Goal: Information Seeking & Learning: Learn about a topic

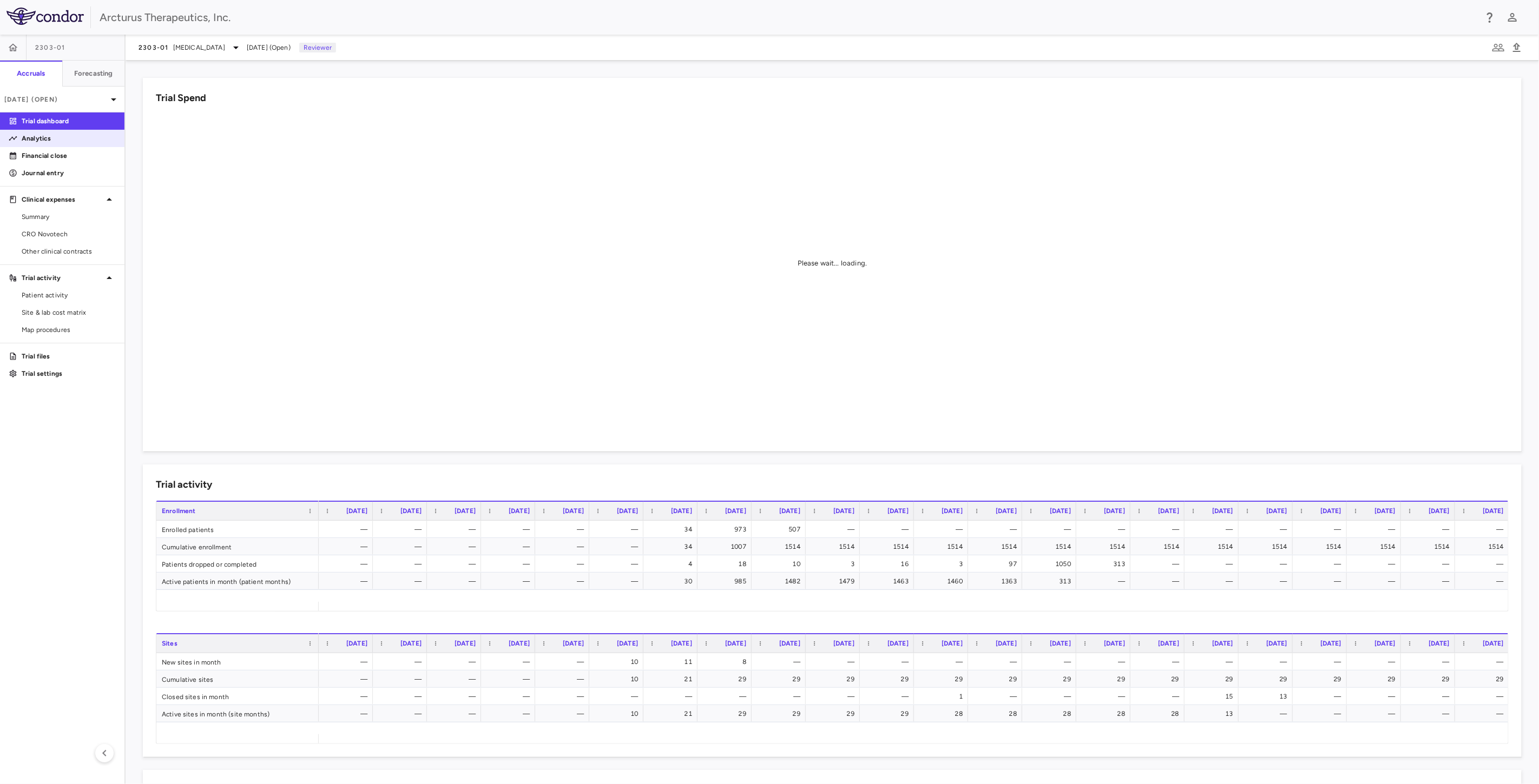
click at [60, 141] on p "Analytics" at bounding box center [68, 138] width 94 height 10
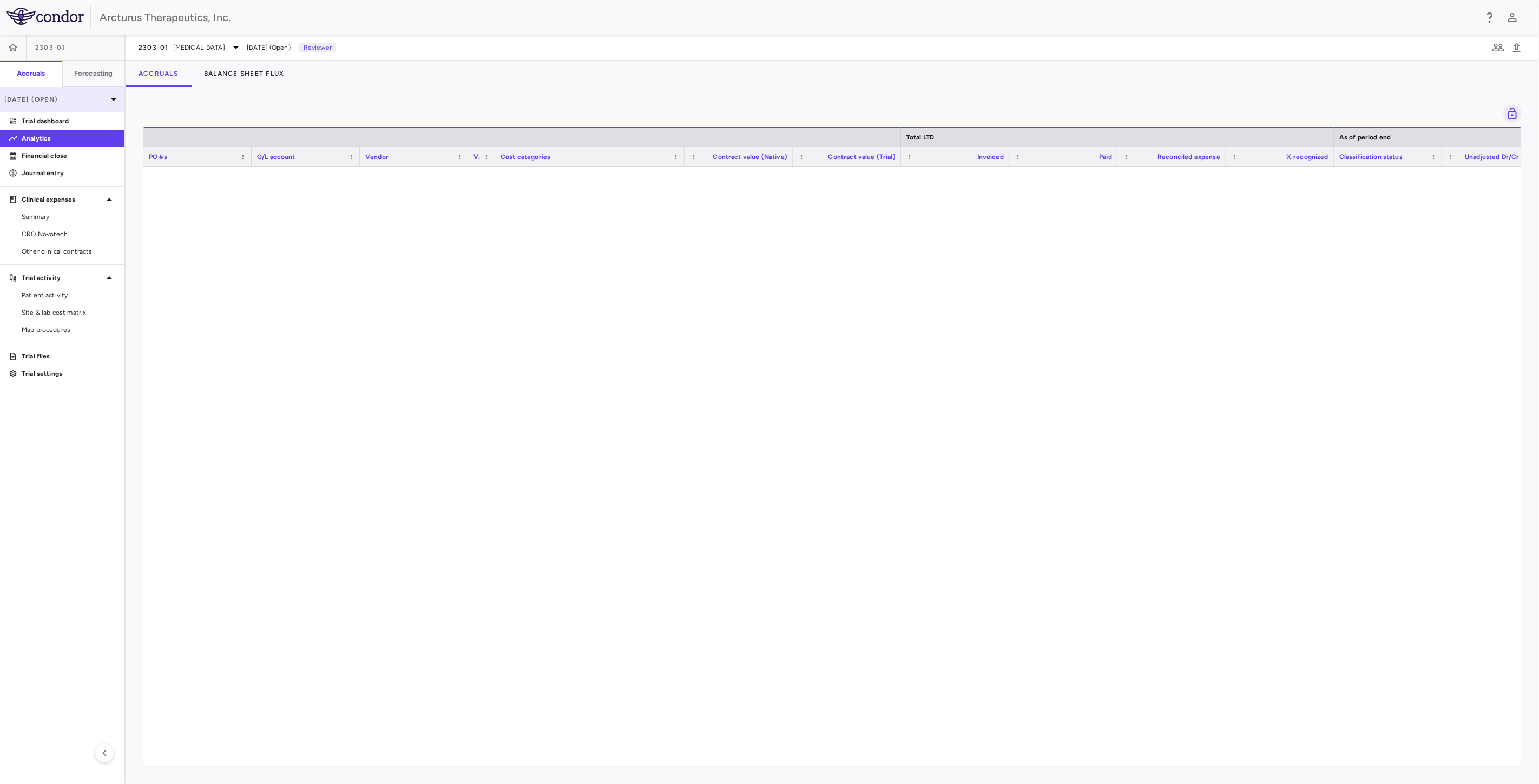
click at [84, 91] on div "[DATE] (Open)" at bounding box center [62, 99] width 124 height 26
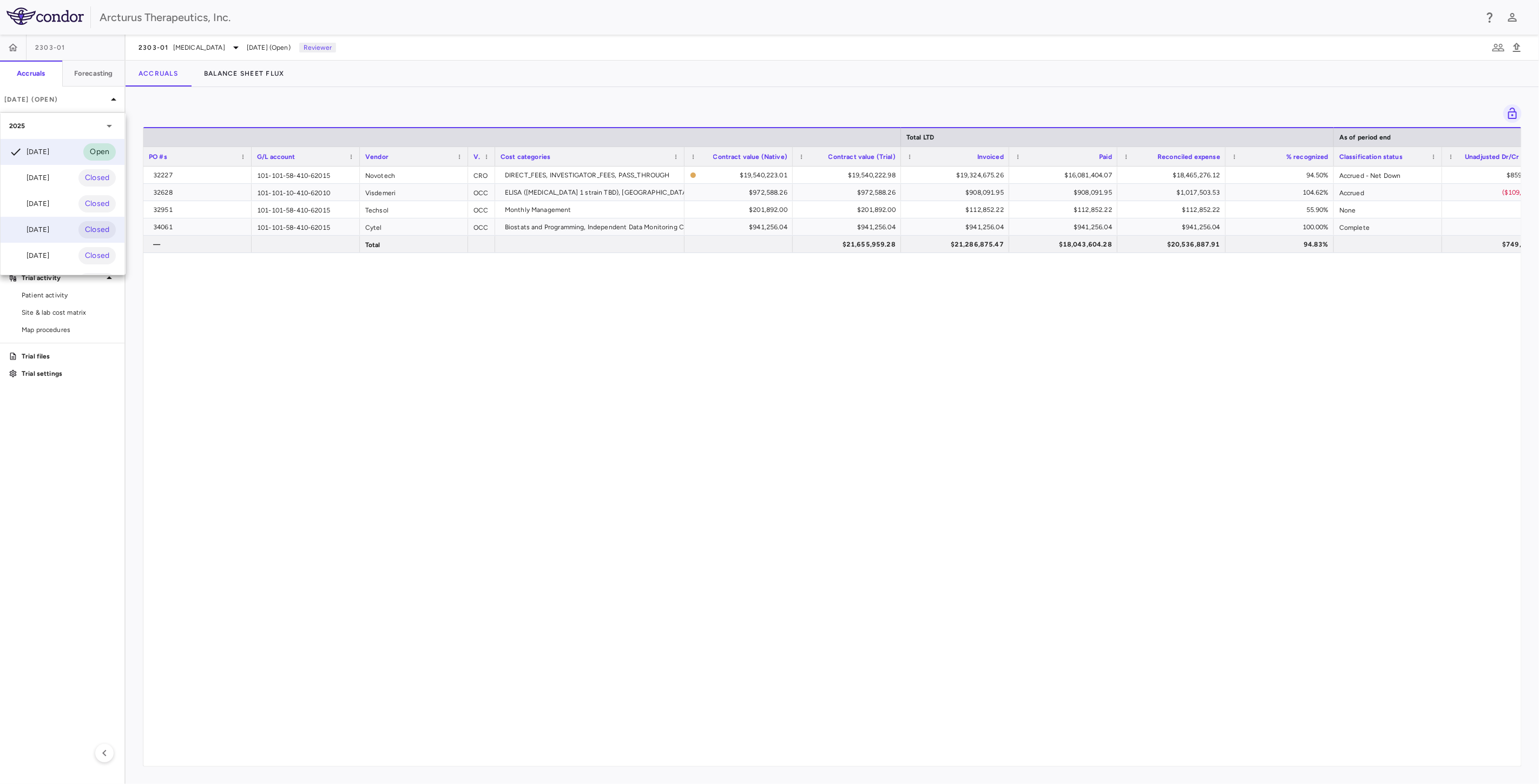
click at [49, 229] on div "[DATE]" at bounding box center [29, 230] width 40 height 13
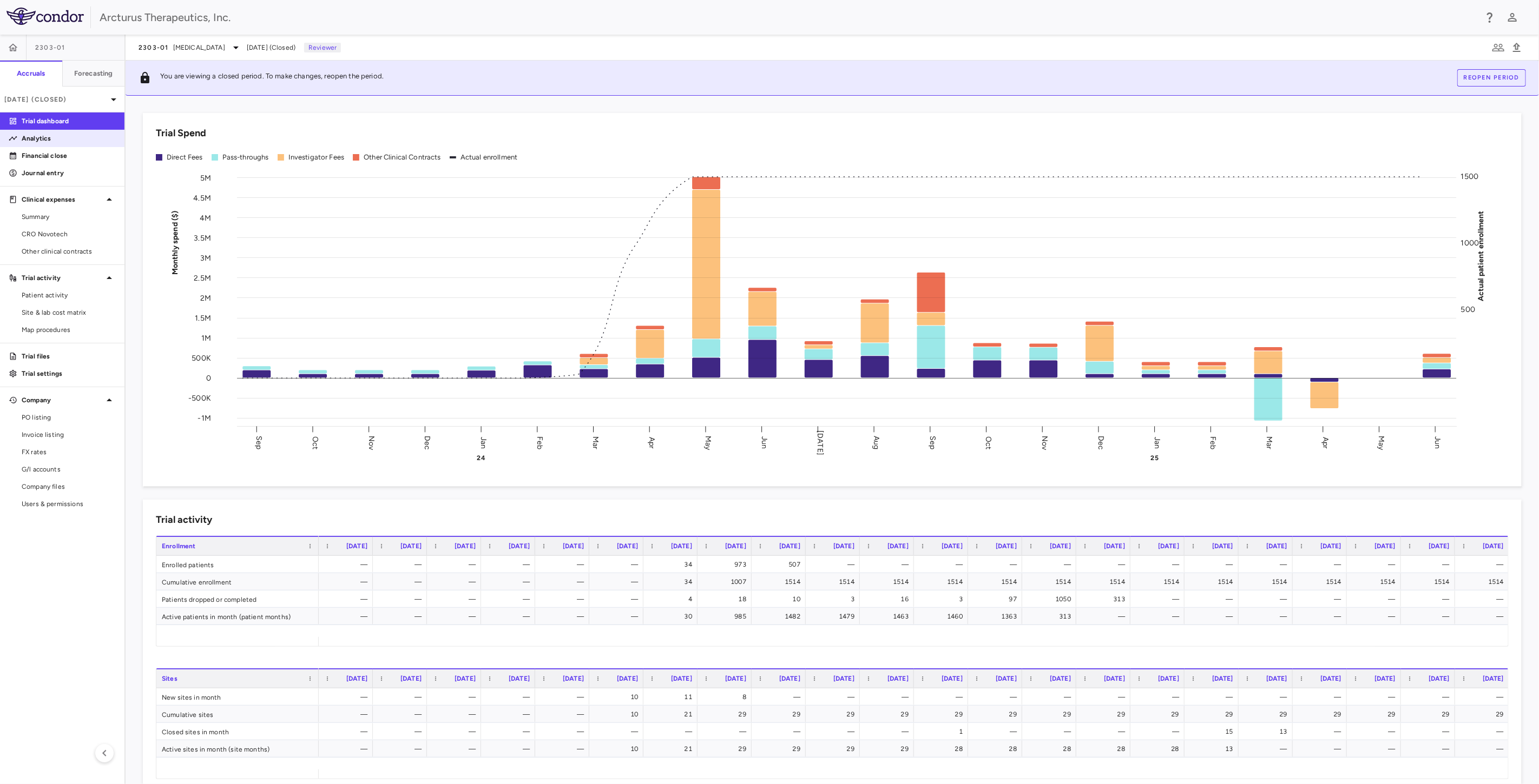
click at [47, 143] on link "Analytics" at bounding box center [62, 138] width 124 height 16
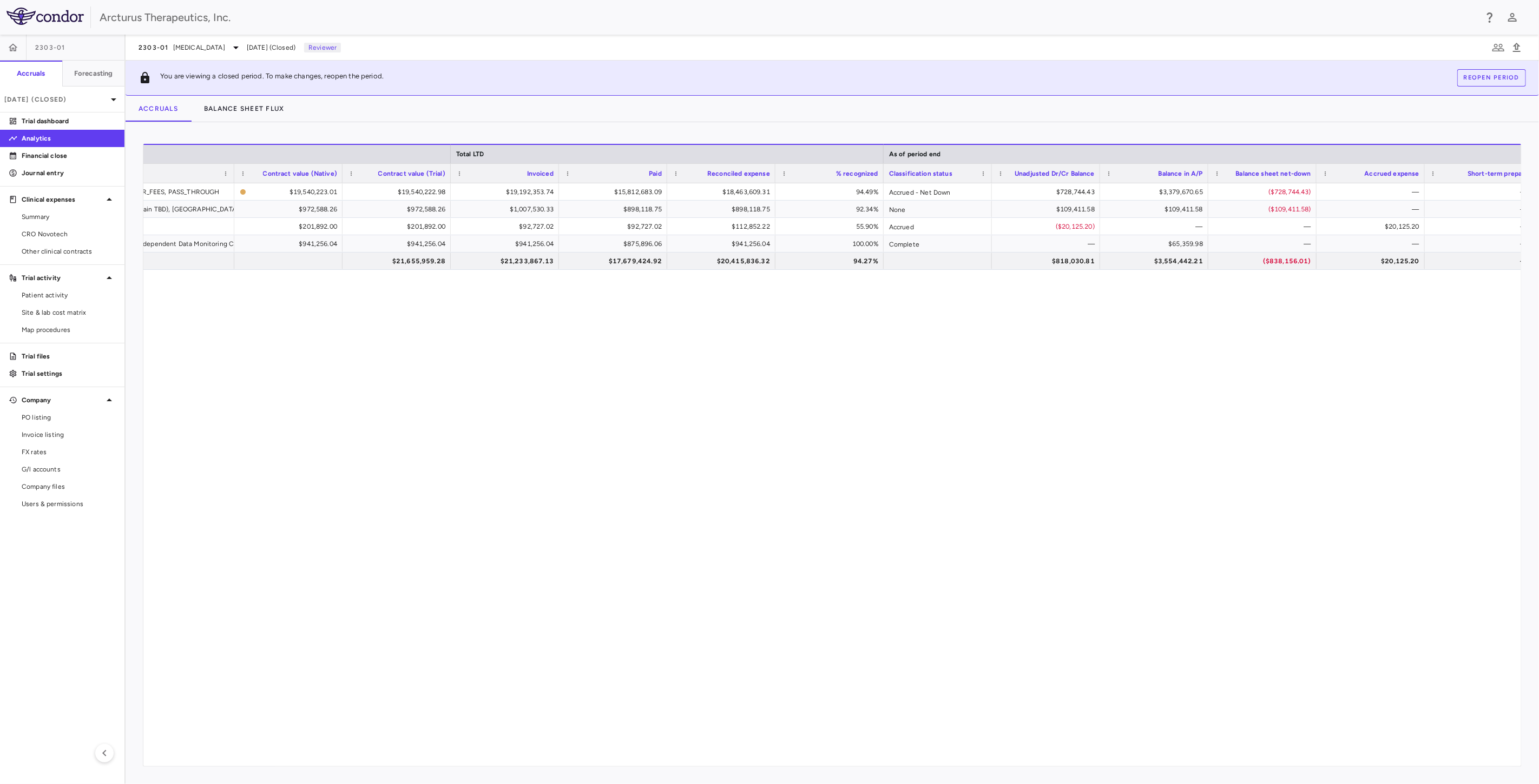
scroll to position [0, 479]
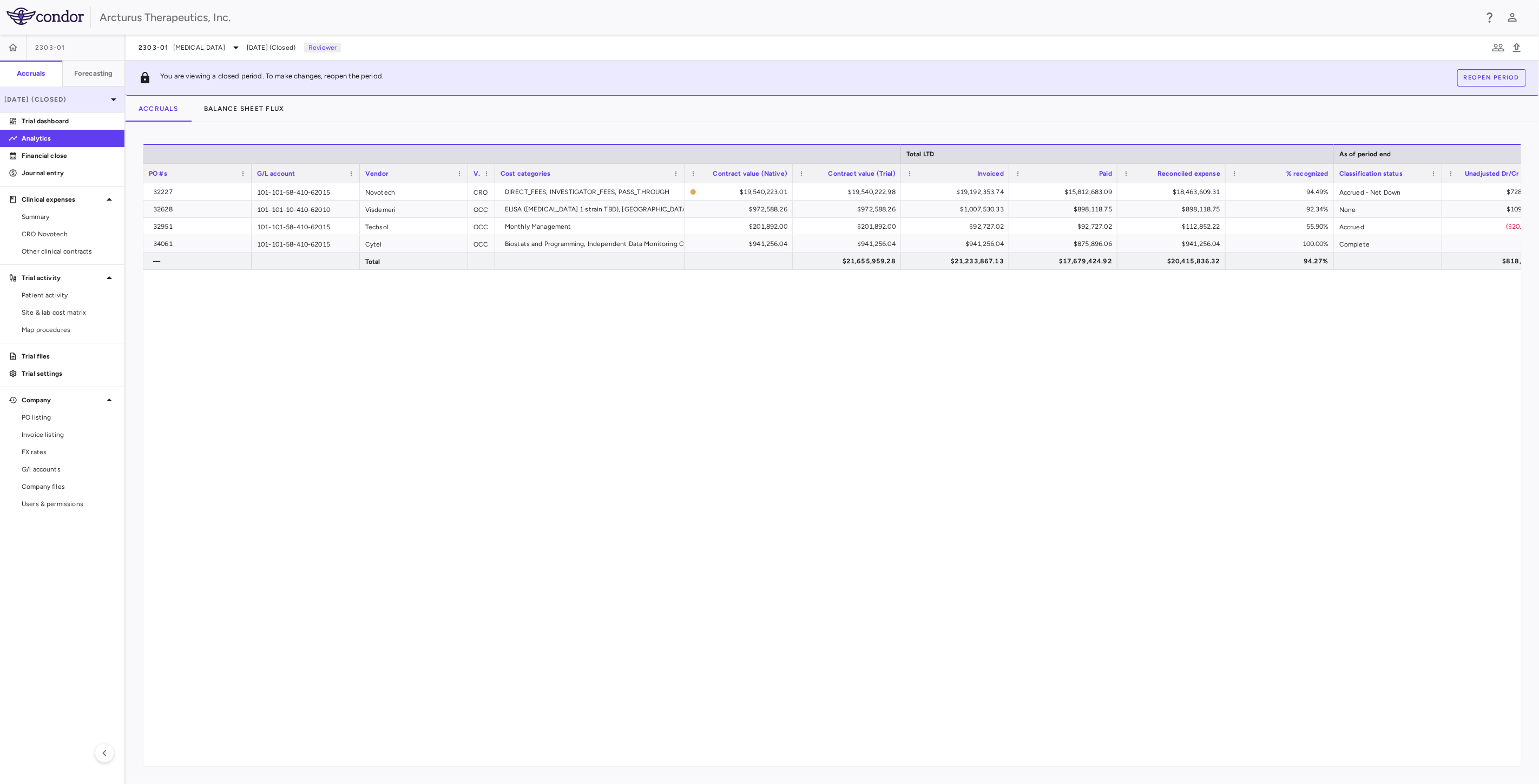
click at [52, 100] on p "[DATE] (Closed)" at bounding box center [56, 99] width 103 height 10
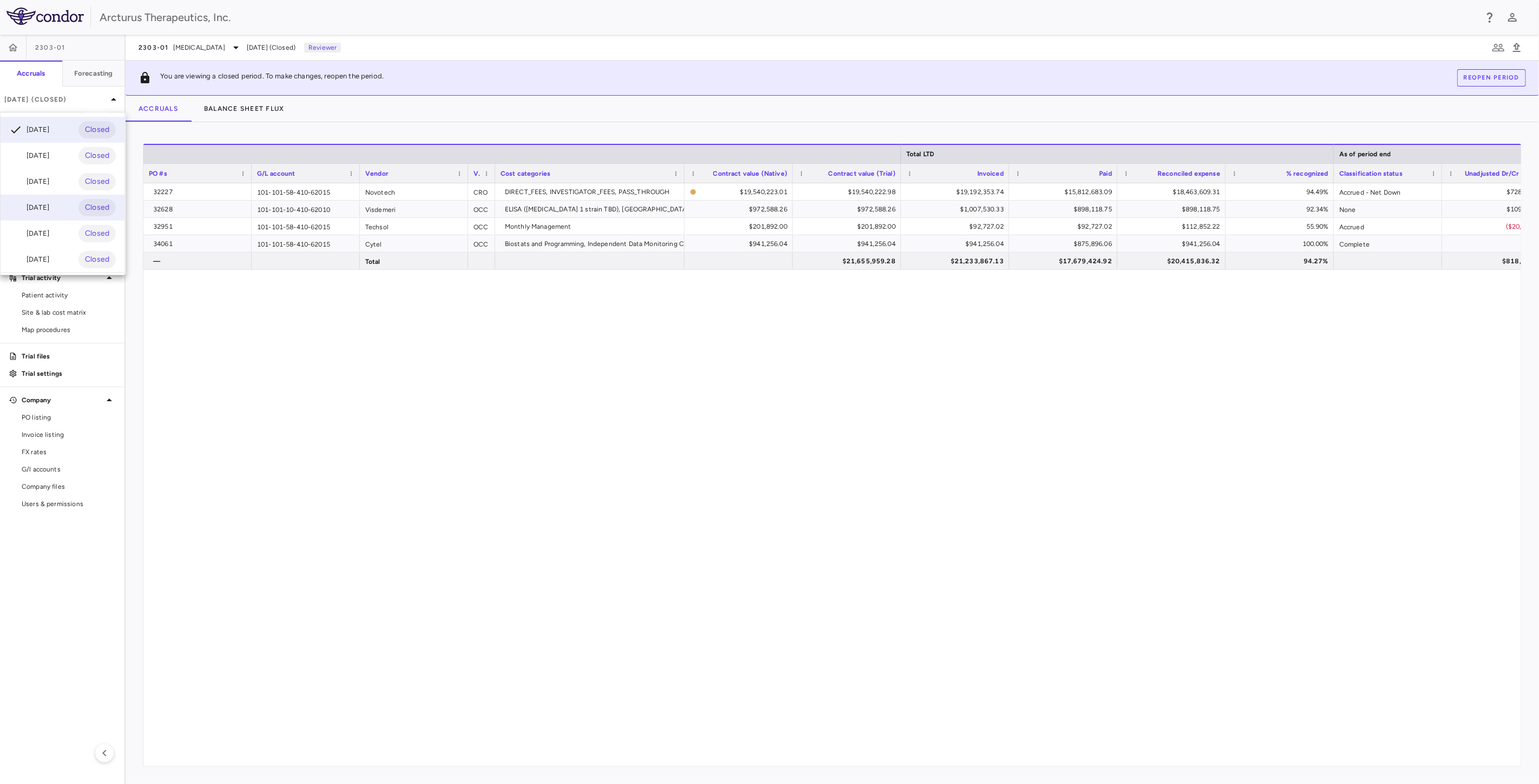
click at [58, 202] on div "[DATE] Closed" at bounding box center [63, 207] width 124 height 26
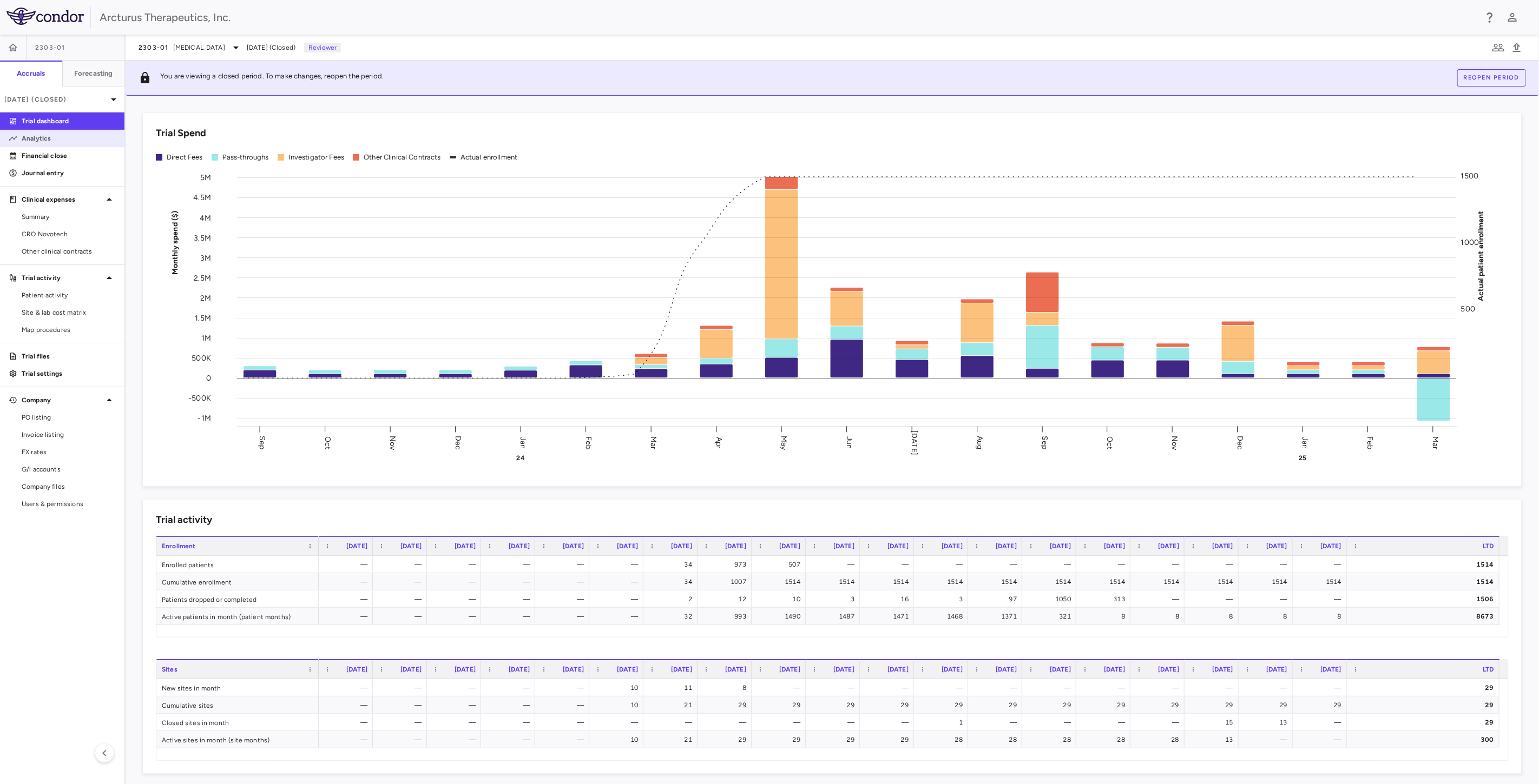
click at [55, 142] on p "Analytics" at bounding box center [68, 138] width 94 height 10
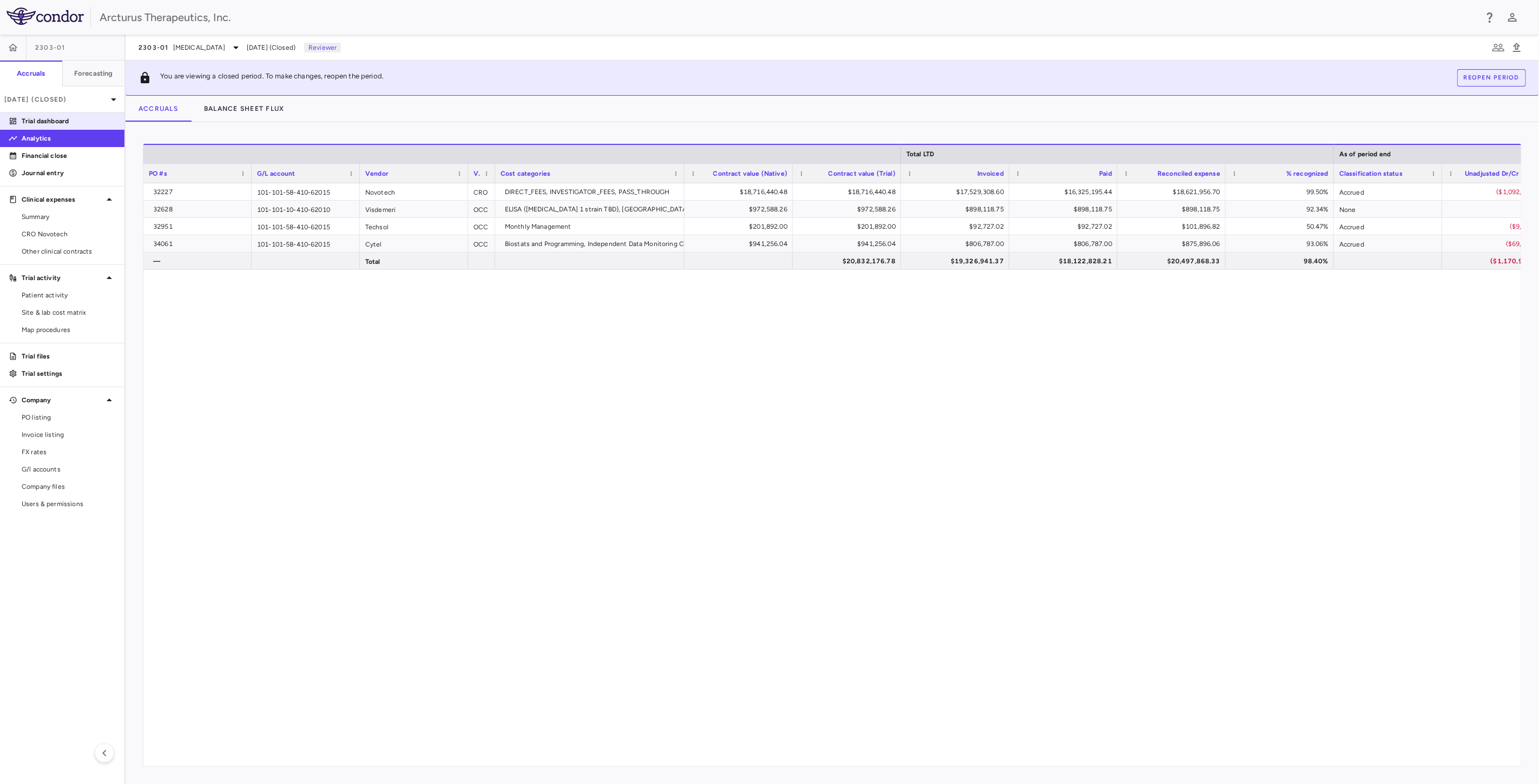
click at [76, 122] on p "Trial dashboard" at bounding box center [68, 121] width 94 height 10
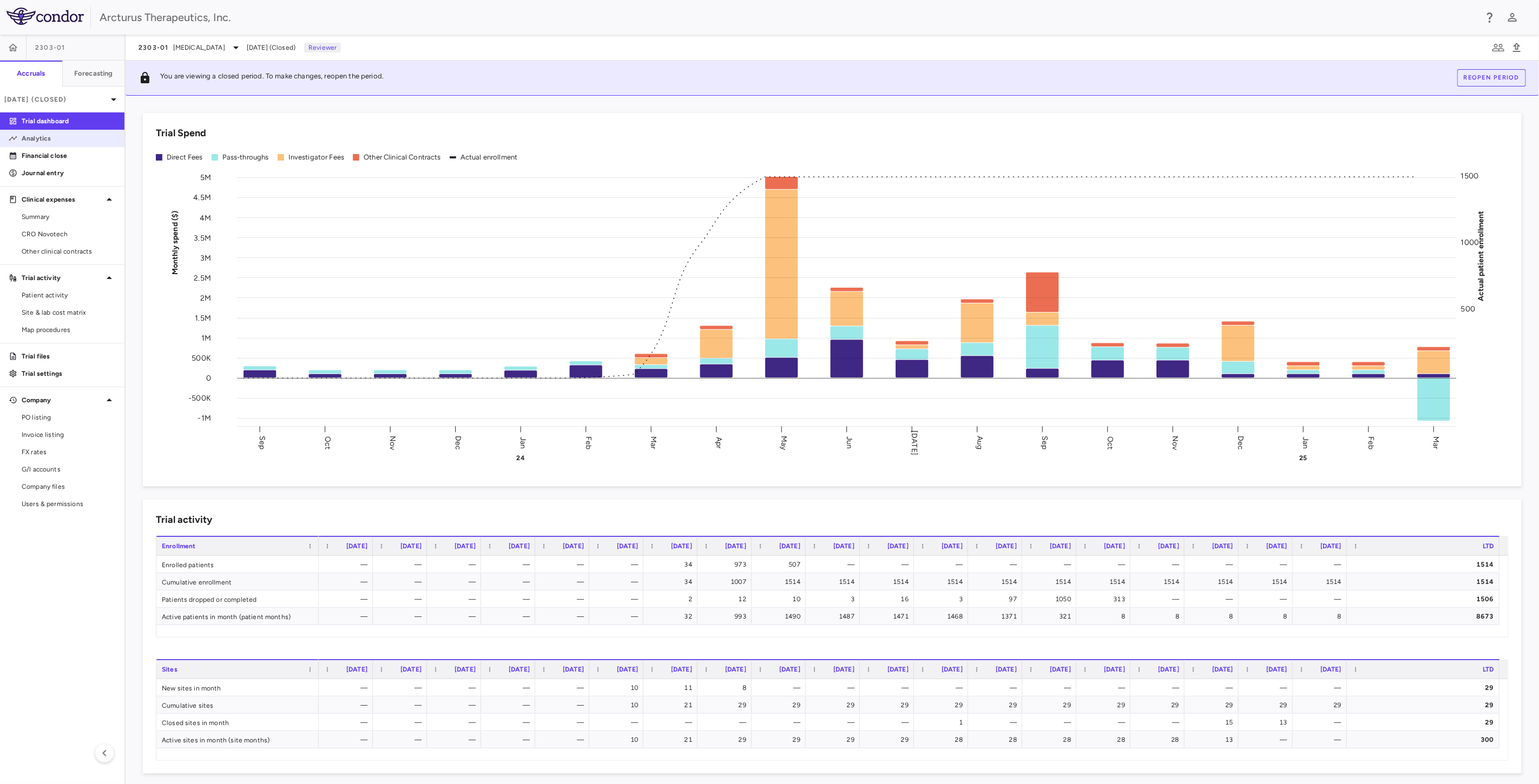
click at [67, 142] on p "Analytics" at bounding box center [68, 138] width 94 height 10
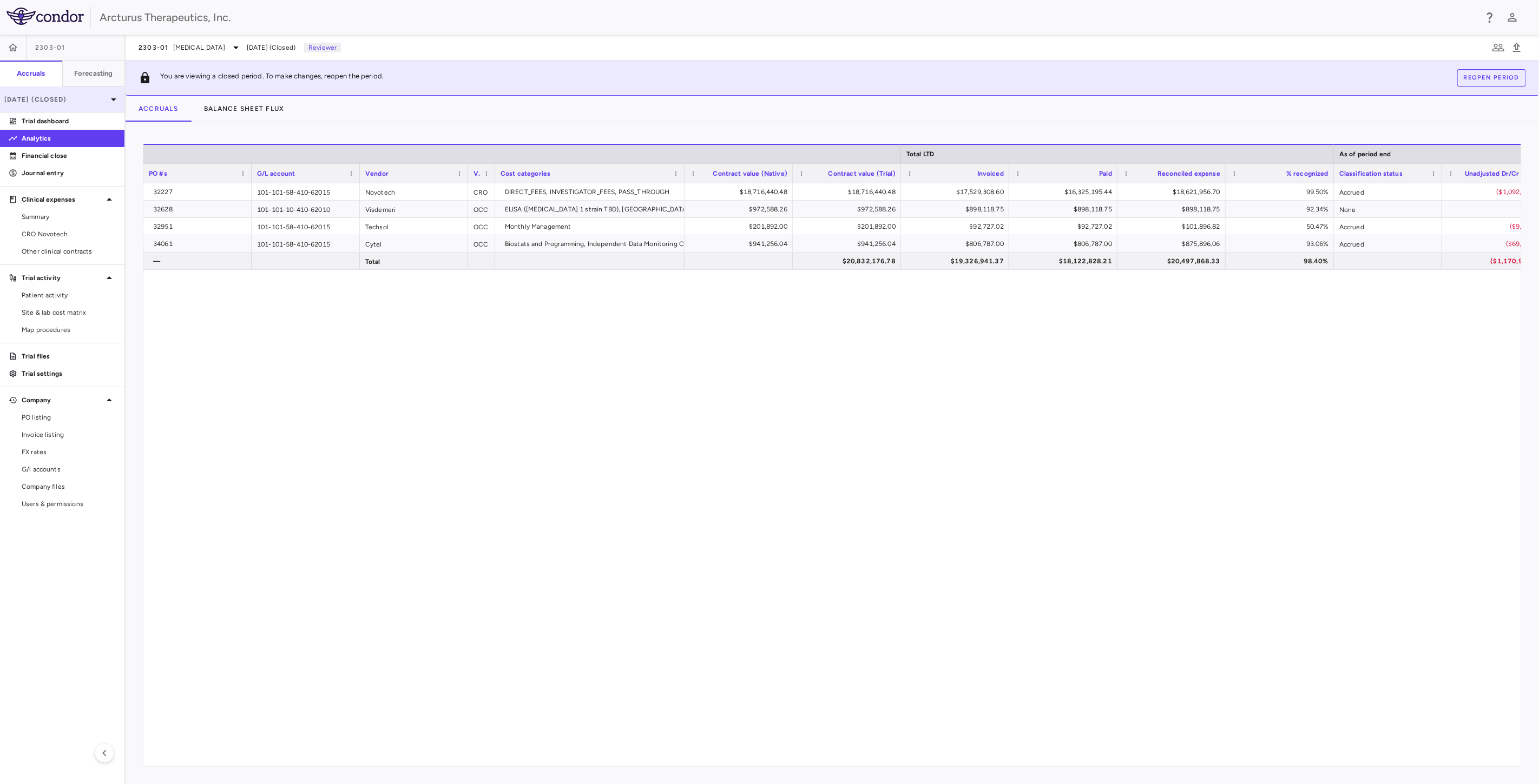
click at [65, 101] on p "[DATE] (Closed)" at bounding box center [56, 99] width 103 height 10
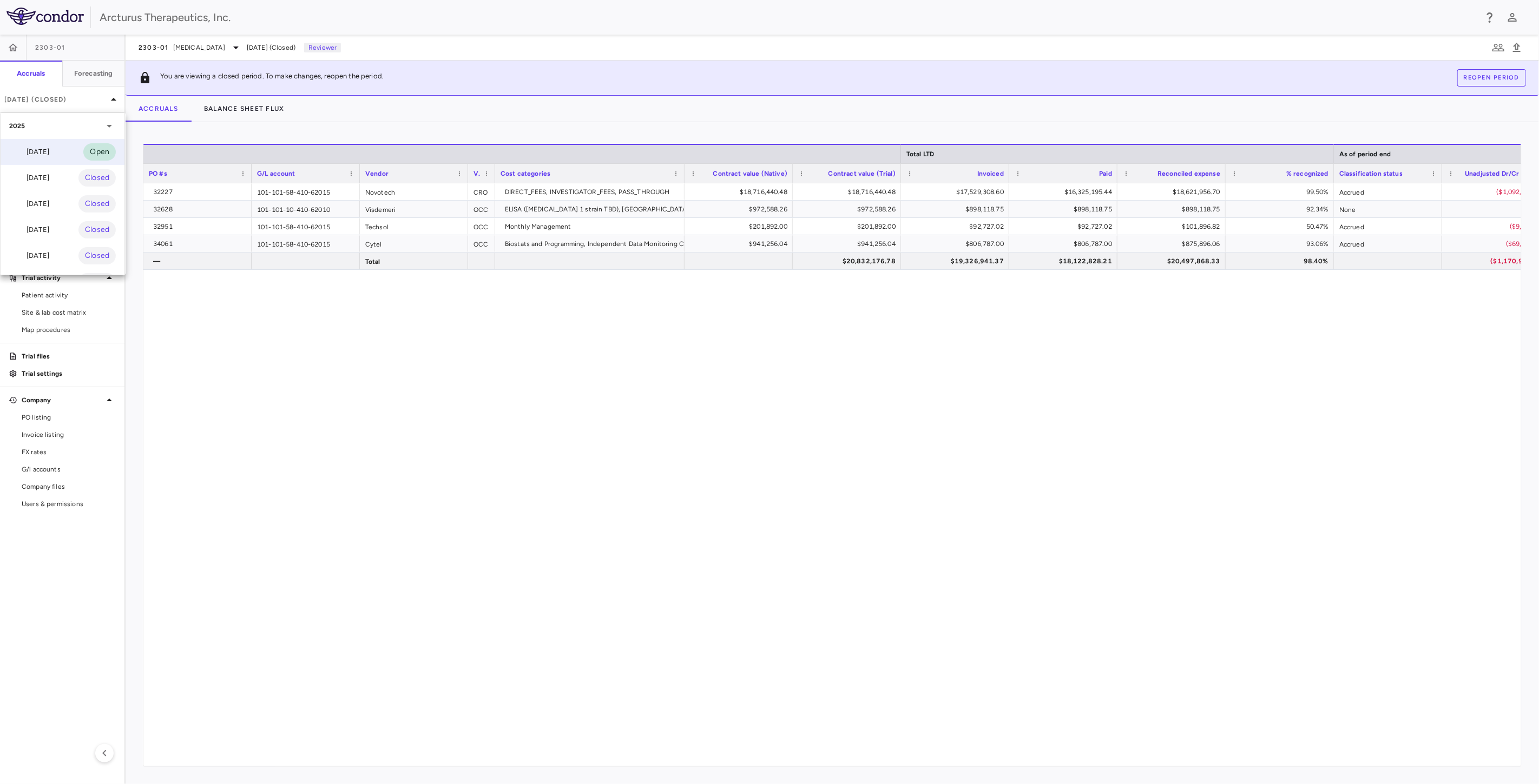
click at [63, 148] on div "[DATE] Open" at bounding box center [63, 151] width 124 height 26
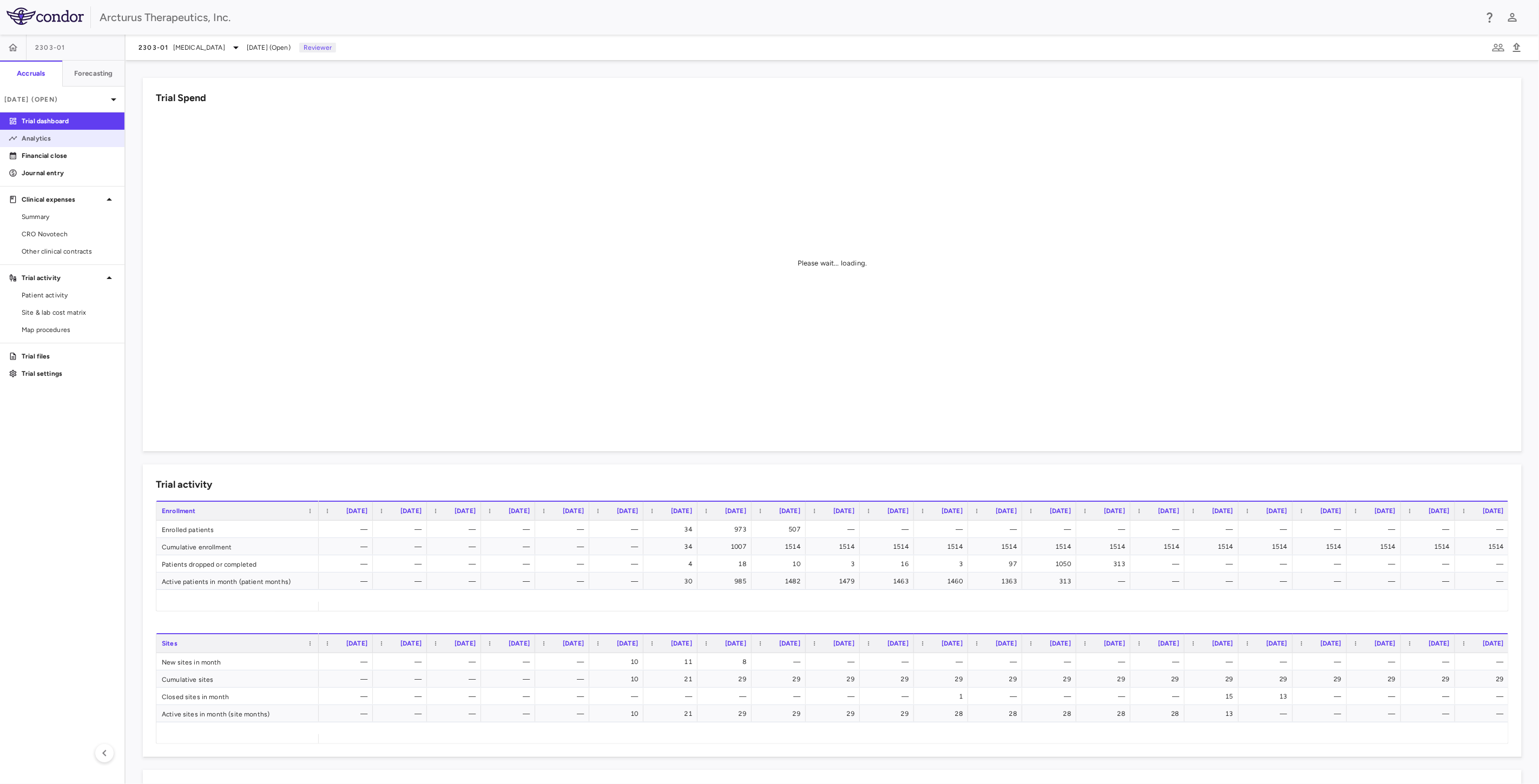
click at [64, 143] on link "Analytics" at bounding box center [62, 138] width 124 height 16
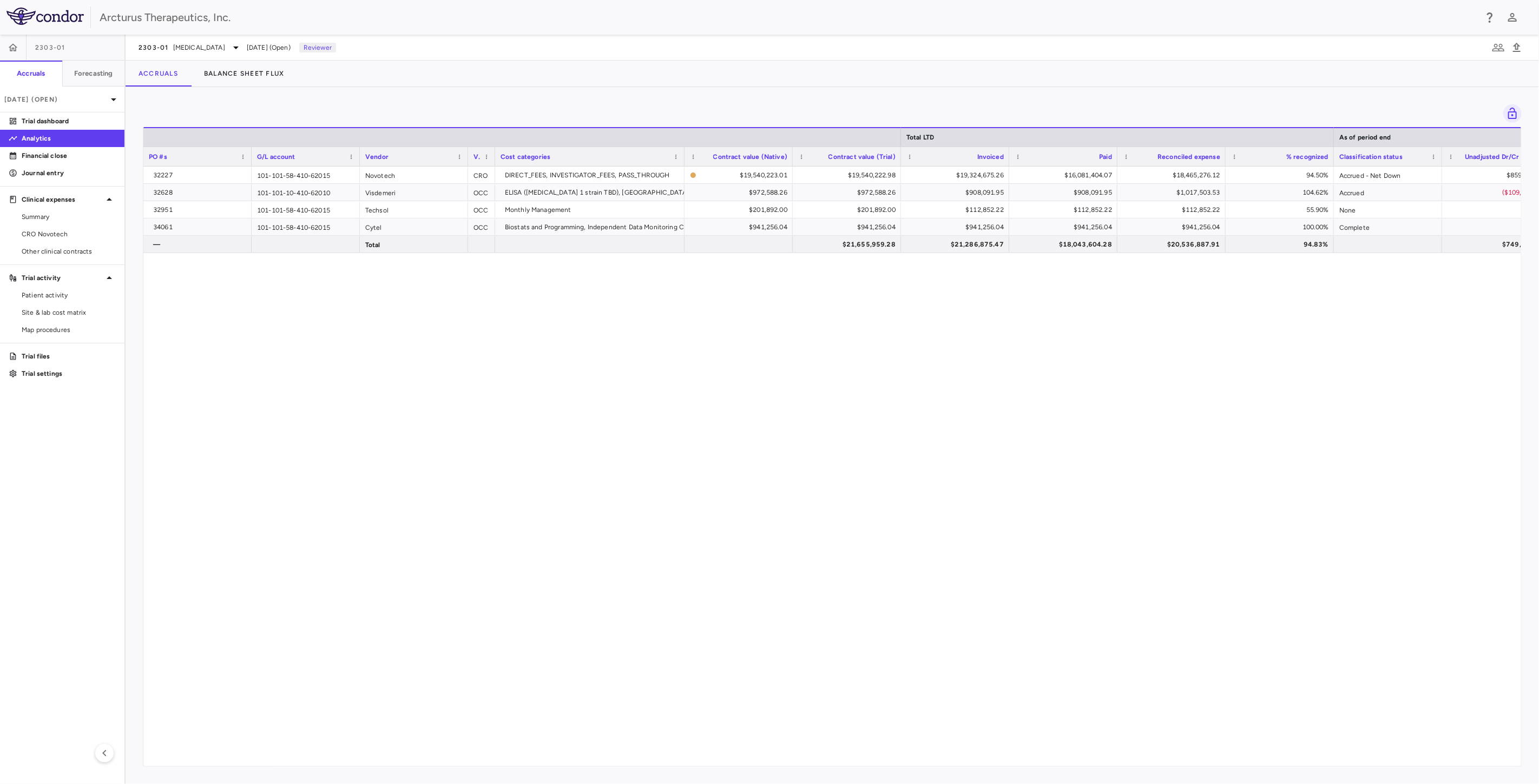
click at [855, 384] on div "32227 101-101-58-410-62015 Novotech CRO DIRECT_FEES, INVESTIGATOR_FEES, PASS_TH…" at bounding box center [832, 462] width 1378 height 590
click at [867, 410] on div "32227 101-101-58-410-62015 Novotech CRO DIRECT_FEES, INVESTIGATOR_FEES, PASS_TH…" at bounding box center [832, 462] width 1378 height 590
drag, startPoint x: 860, startPoint y: 382, endPoint x: 862, endPoint y: 397, distance: 15.1
click at [860, 385] on div "32227 101-101-58-410-62015 Novotech CRO DIRECT_FEES, INVESTIGATOR_FEES, PASS_TH…" at bounding box center [832, 462] width 1378 height 590
click at [864, 399] on div "32227 101-101-58-410-62015 Novotech CRO DIRECT_FEES, INVESTIGATOR_FEES, PASS_TH…" at bounding box center [832, 462] width 1378 height 590
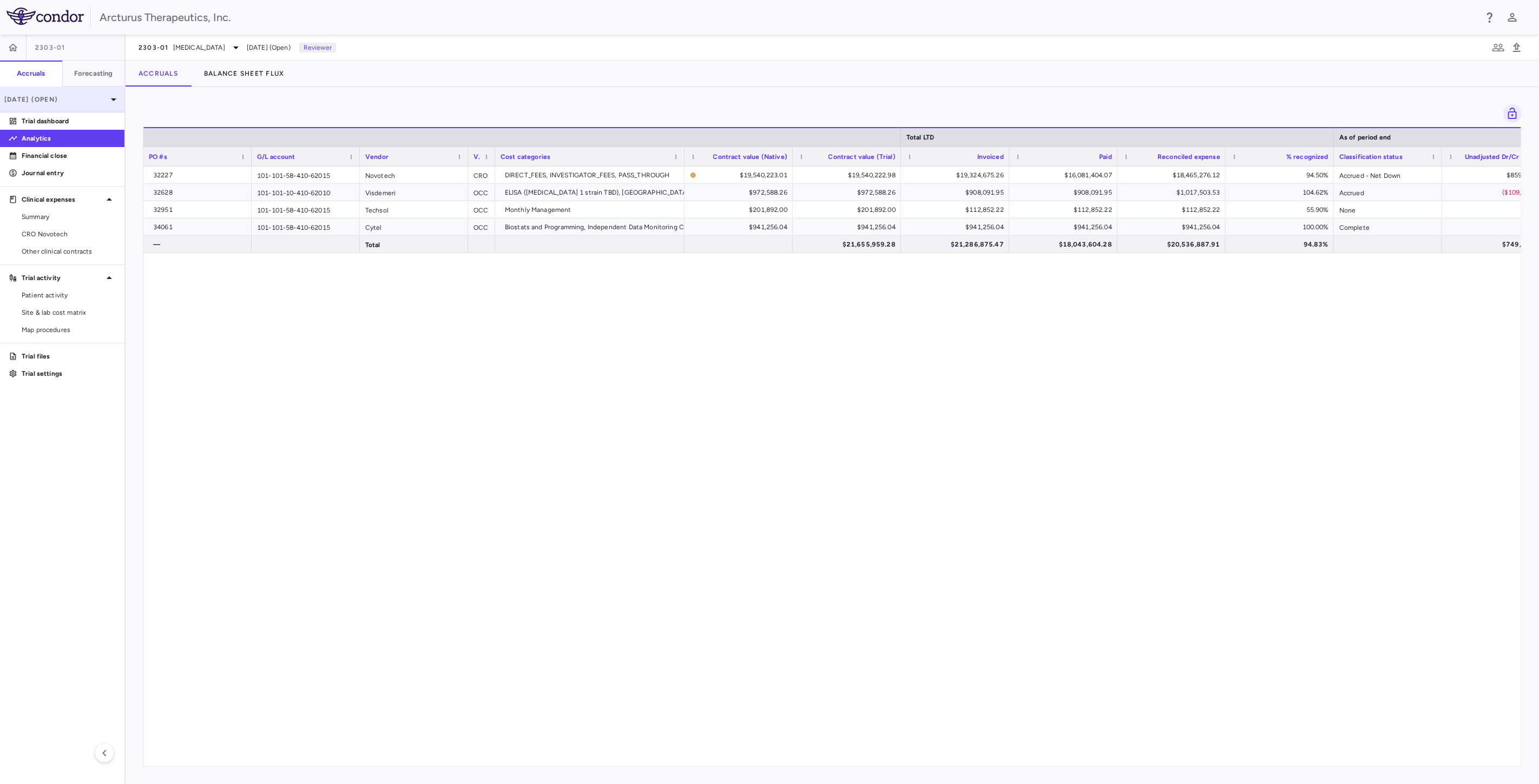
click at [72, 99] on p "[DATE] (Open)" at bounding box center [56, 99] width 103 height 10
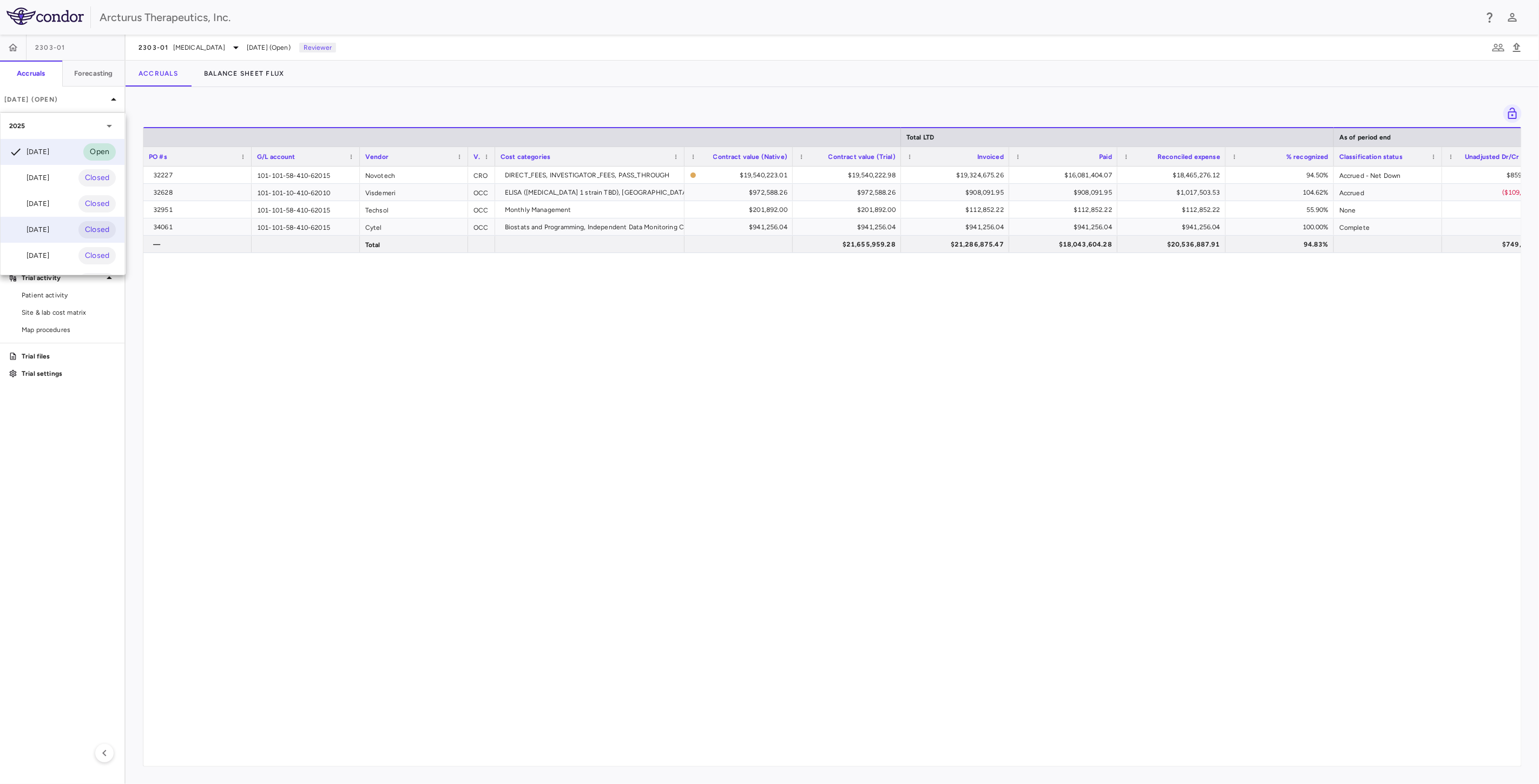
click at [49, 231] on div "[DATE]" at bounding box center [29, 230] width 40 height 13
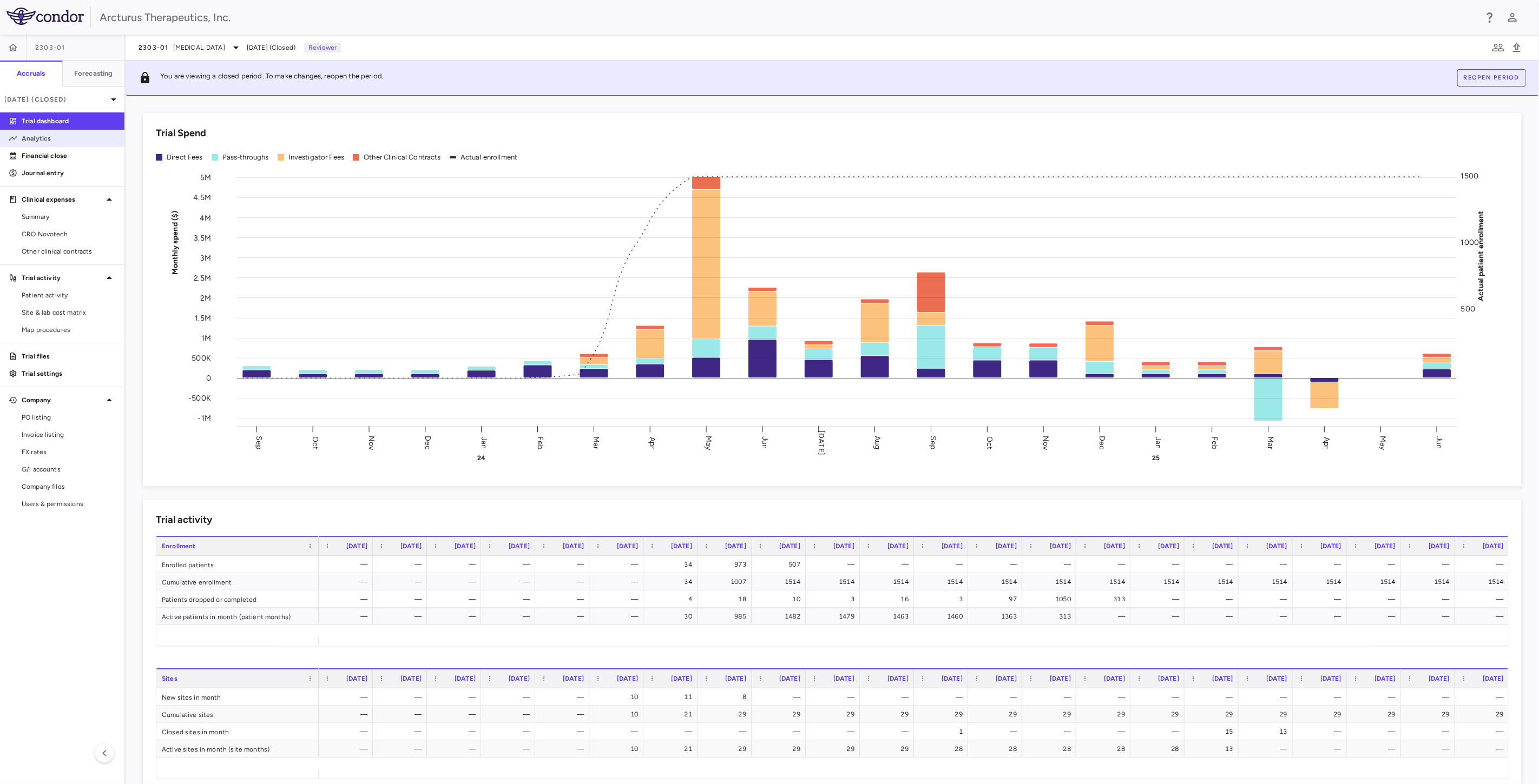
click at [44, 140] on p "Analytics" at bounding box center [68, 138] width 94 height 10
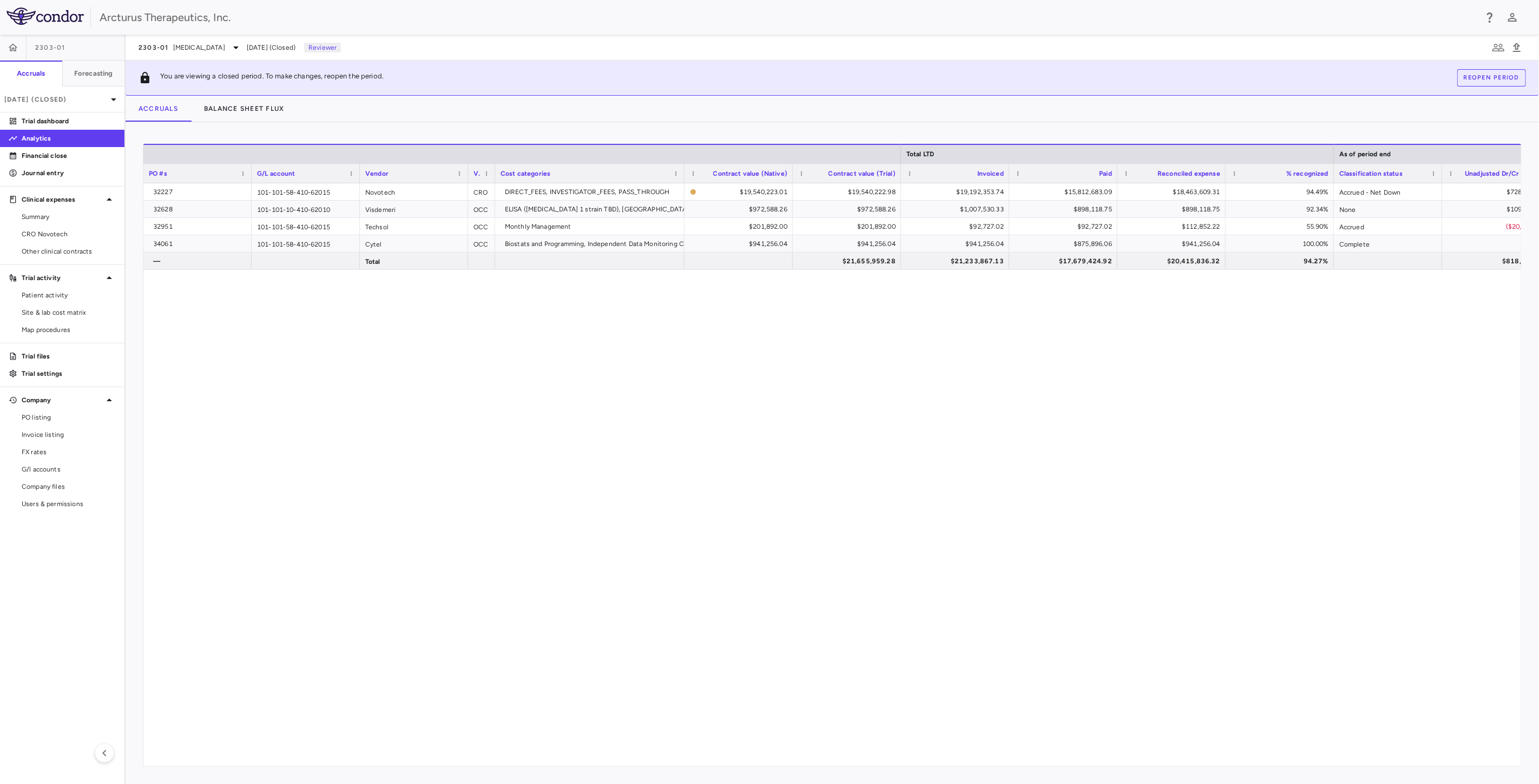
click at [982, 325] on div "32227 101-101-58-410-62015 Novotech CRO DIRECT_FEES, INVESTIGATOR_FEES, PASS_TH…" at bounding box center [832, 470] width 1378 height 574
click at [31, 97] on p "[DATE] (Closed)" at bounding box center [56, 99] width 103 height 10
click at [48, 147] on div "[DATE]" at bounding box center [29, 151] width 40 height 13
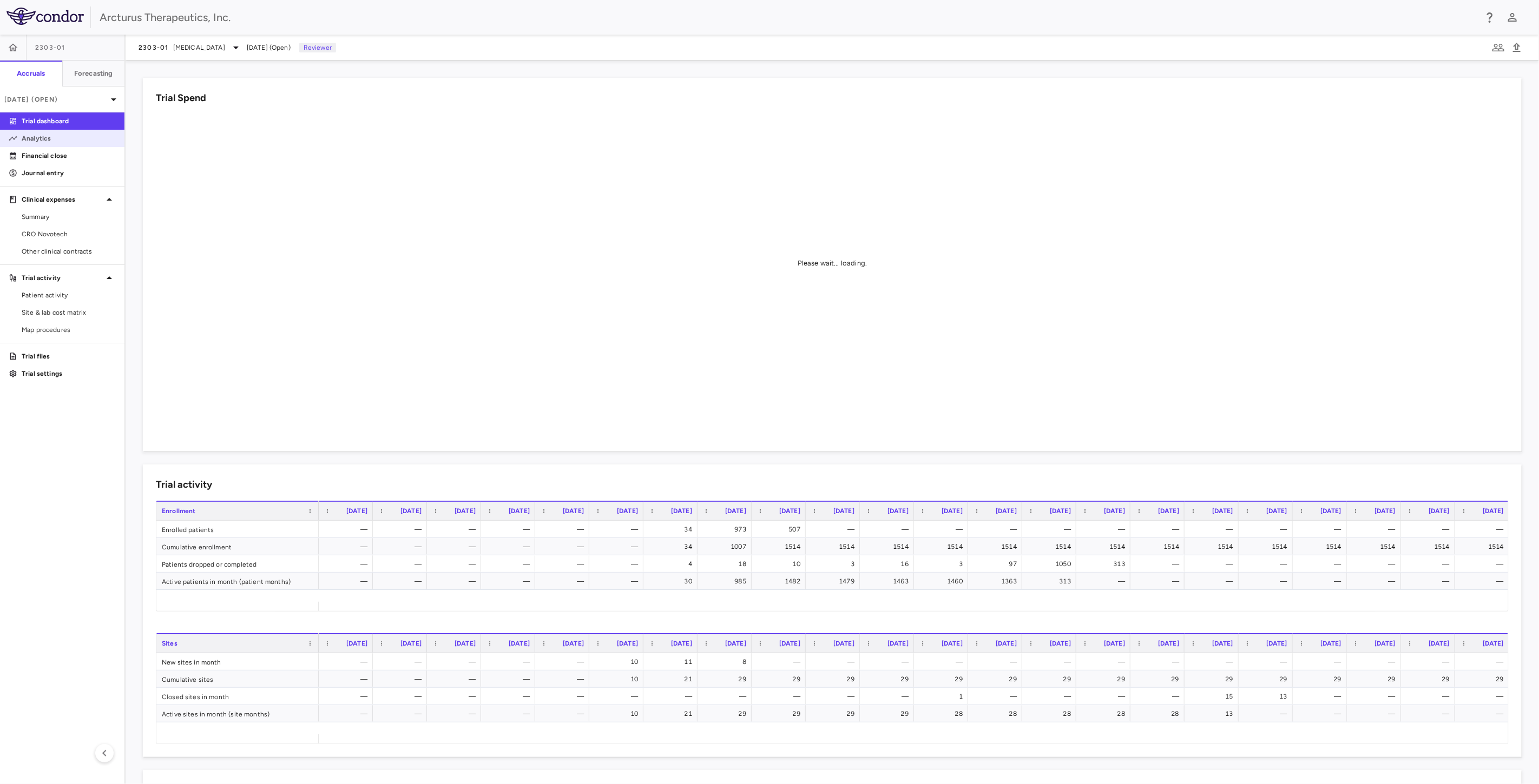
click at [45, 140] on p "Analytics" at bounding box center [68, 138] width 94 height 10
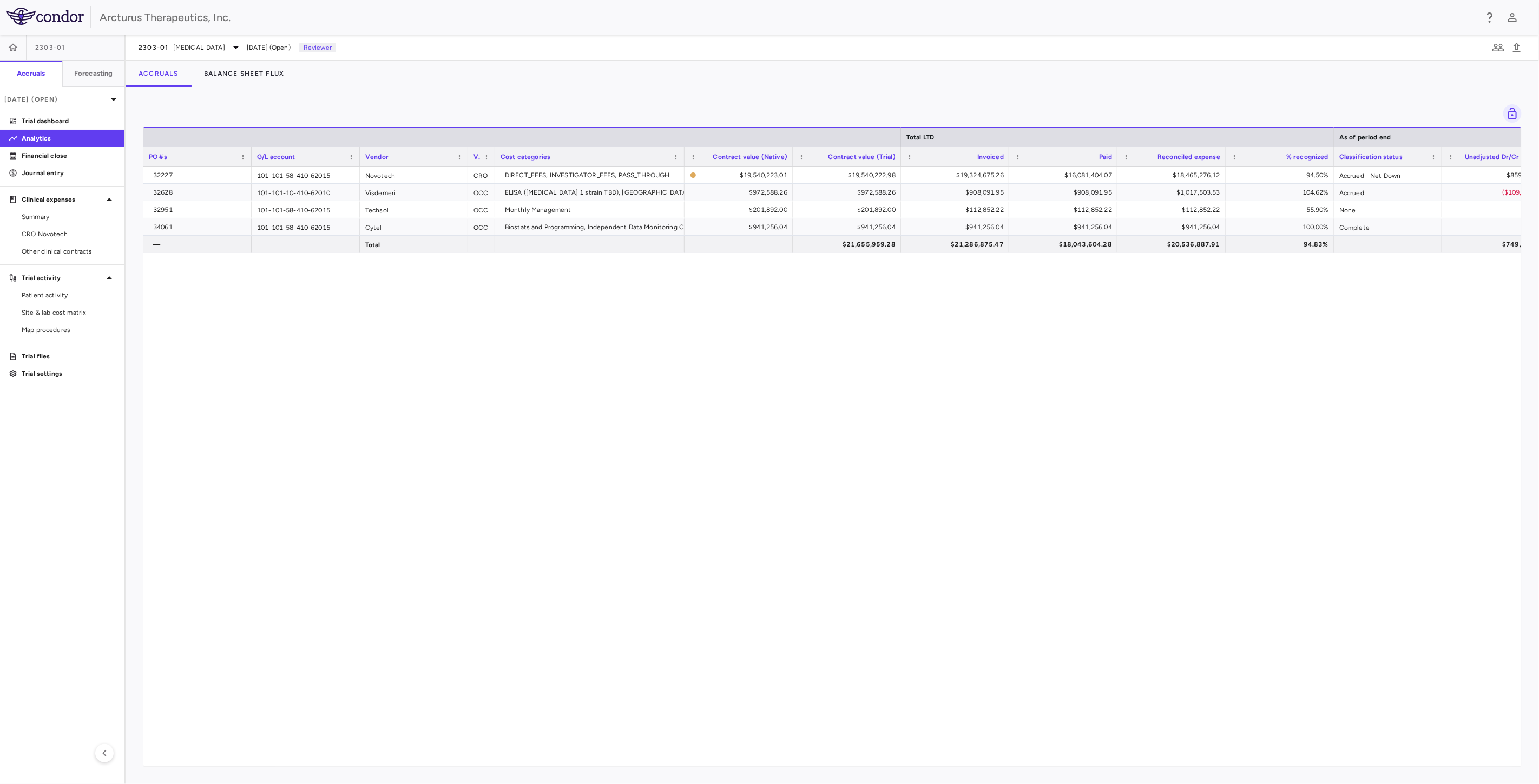
click at [916, 303] on div "32227 101-101-58-410-62015 Novotech CRO DIRECT_FEES, INVESTIGATOR_FEES, PASS_TH…" at bounding box center [832, 462] width 1378 height 590
click at [932, 333] on div "32227 101-101-58-410-62015 Novotech CRO DIRECT_FEES, INVESTIGATOR_FEES, PASS_TH…" at bounding box center [832, 462] width 1378 height 590
drag, startPoint x: 925, startPoint y: 305, endPoint x: 934, endPoint y: 312, distance: 11.4
click at [925, 305] on div "32227 101-101-58-410-62015 Novotech CRO DIRECT_FEES, INVESTIGATOR_FEES, PASS_TH…" at bounding box center [832, 462] width 1378 height 590
click at [934, 312] on div "32227 101-101-58-410-62015 Novotech CRO DIRECT_FEES, INVESTIGATOR_FEES, PASS_TH…" at bounding box center [832, 462] width 1378 height 590
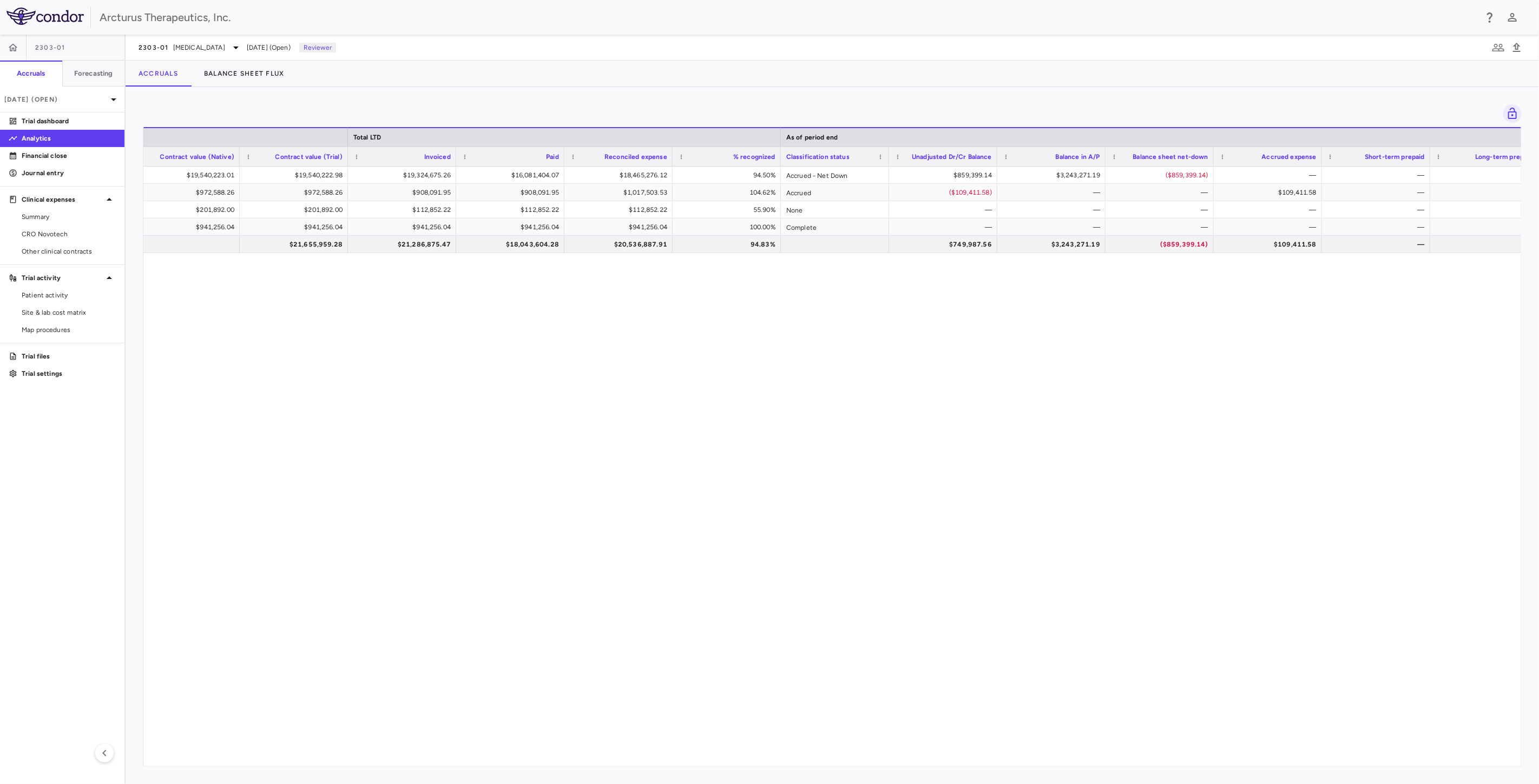
scroll to position [0, 556]
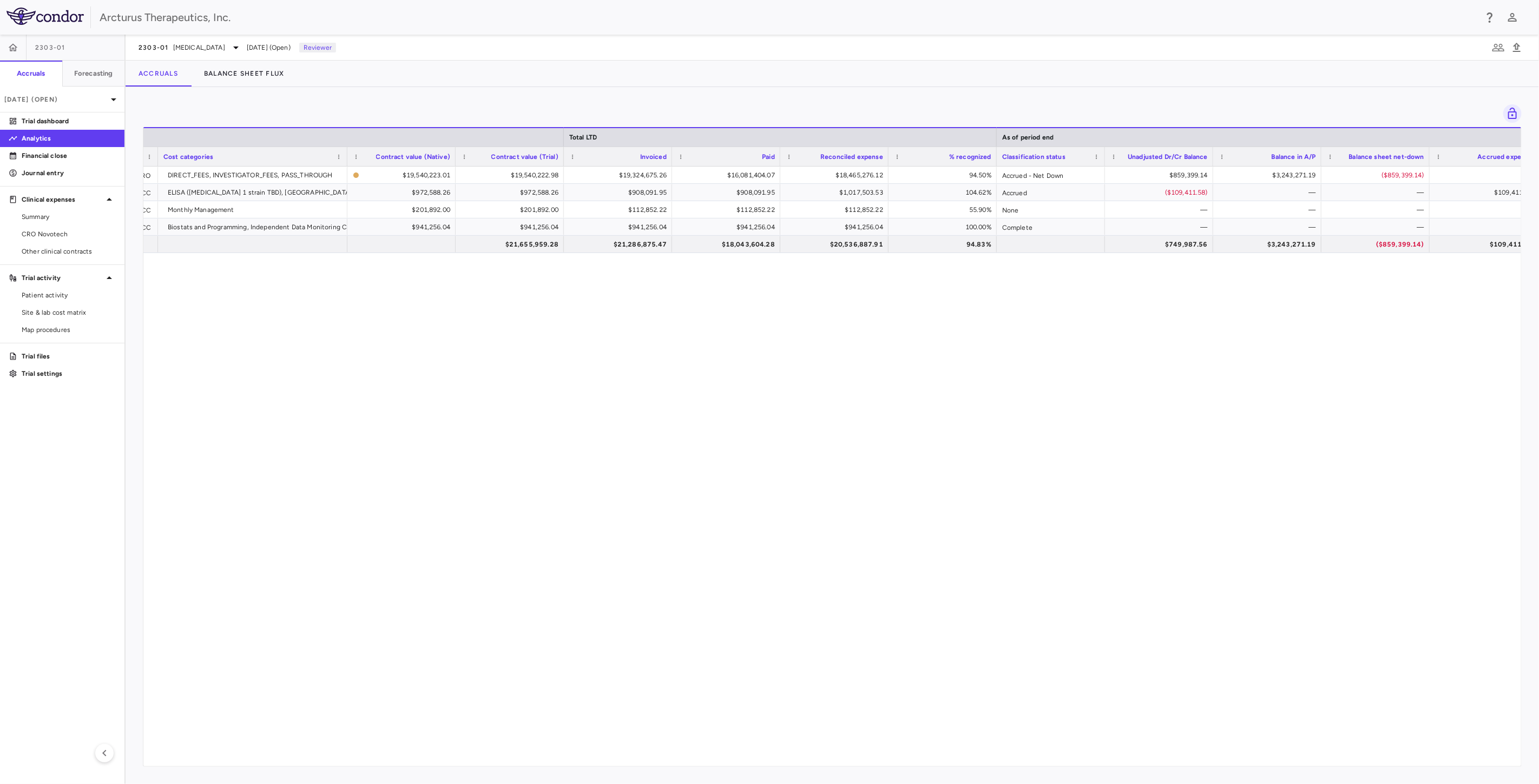
click at [766, 404] on div "Novotech CRO DIRECT_FEES, INVESTIGATOR_FEES, PASS_THROUGH $19,540,223.01 $19,54…" at bounding box center [832, 462] width 1378 height 590
click at [769, 439] on div "Novotech CRO DIRECT_FEES, INVESTIGATOR_FEES, PASS_THROUGH $19,540,223.01 $19,54…" at bounding box center [832, 462] width 1378 height 590
click at [765, 370] on div "Novotech CRO DIRECT_FEES, INVESTIGATOR_FEES, PASS_THROUGH $19,540,223.01 $19,54…" at bounding box center [832, 462] width 1378 height 590
click at [771, 444] on div "Novotech CRO DIRECT_FEES, INVESTIGATOR_FEES, PASS_THROUGH $19,540,223.01 $19,54…" at bounding box center [832, 462] width 1378 height 590
click at [649, 381] on div "Novotech CRO DIRECT_FEES, INVESTIGATOR_FEES, PASS_THROUGH $19,540,223.01 $19,54…" at bounding box center [832, 462] width 1378 height 590
